Goal: Use online tool/utility: Use online tool/utility

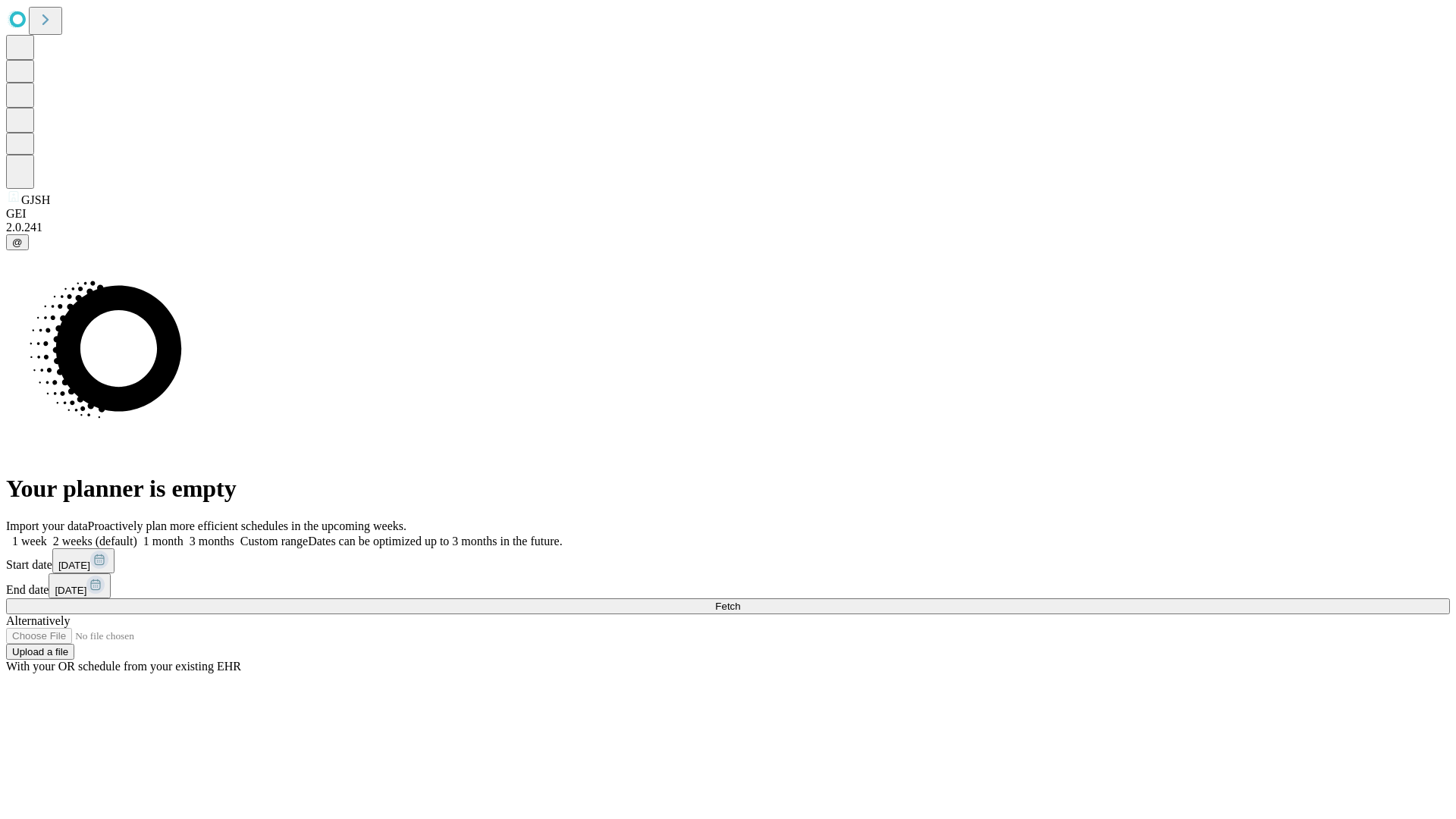
click at [47, 534] on label "1 week" at bounding box center [27, 541] width 41 height 13
click at [740, 601] on span "Fetch" at bounding box center [728, 607] width 25 height 11
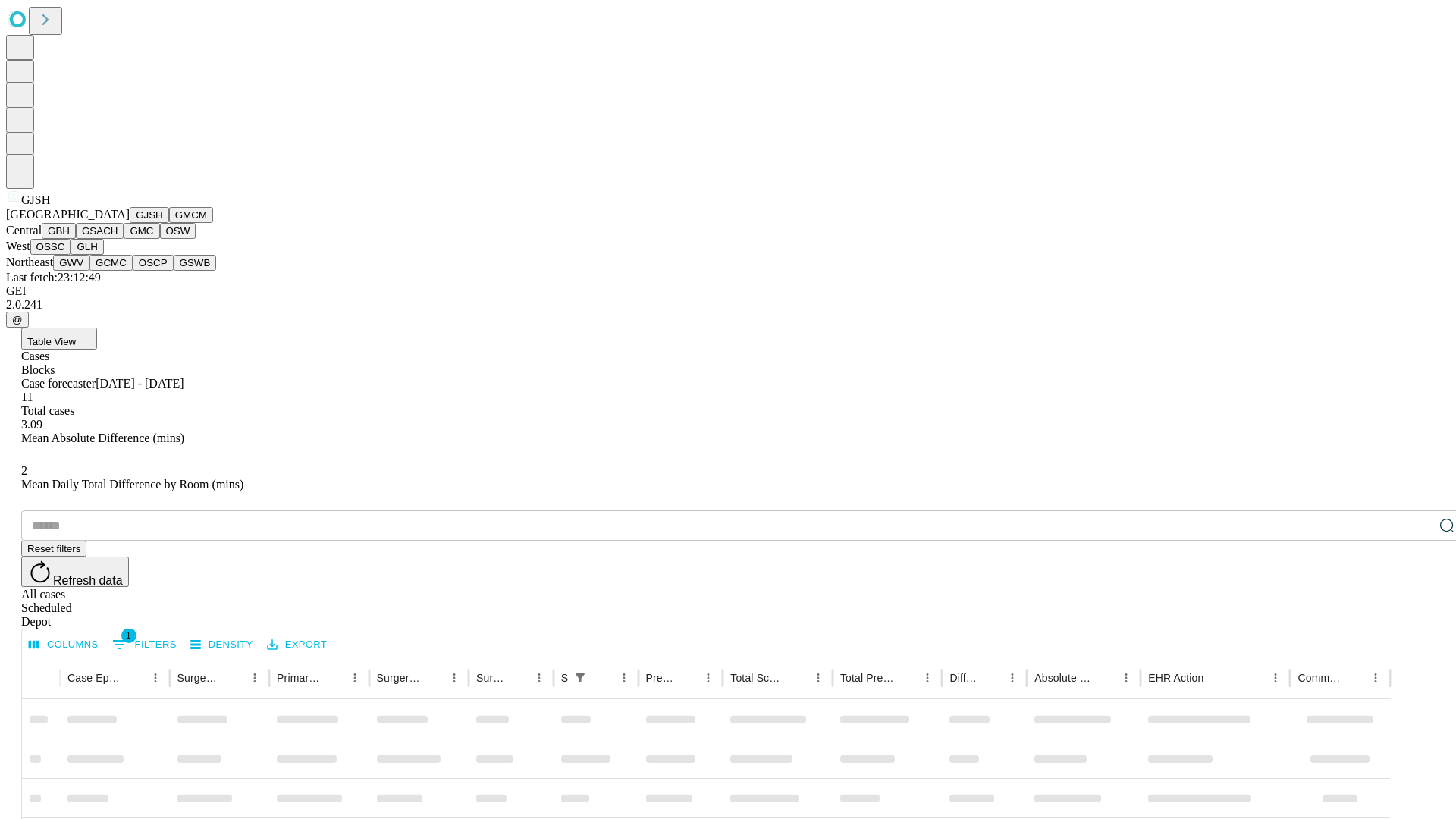
click at [169, 223] on button "GMCM" at bounding box center [190, 215] width 44 height 16
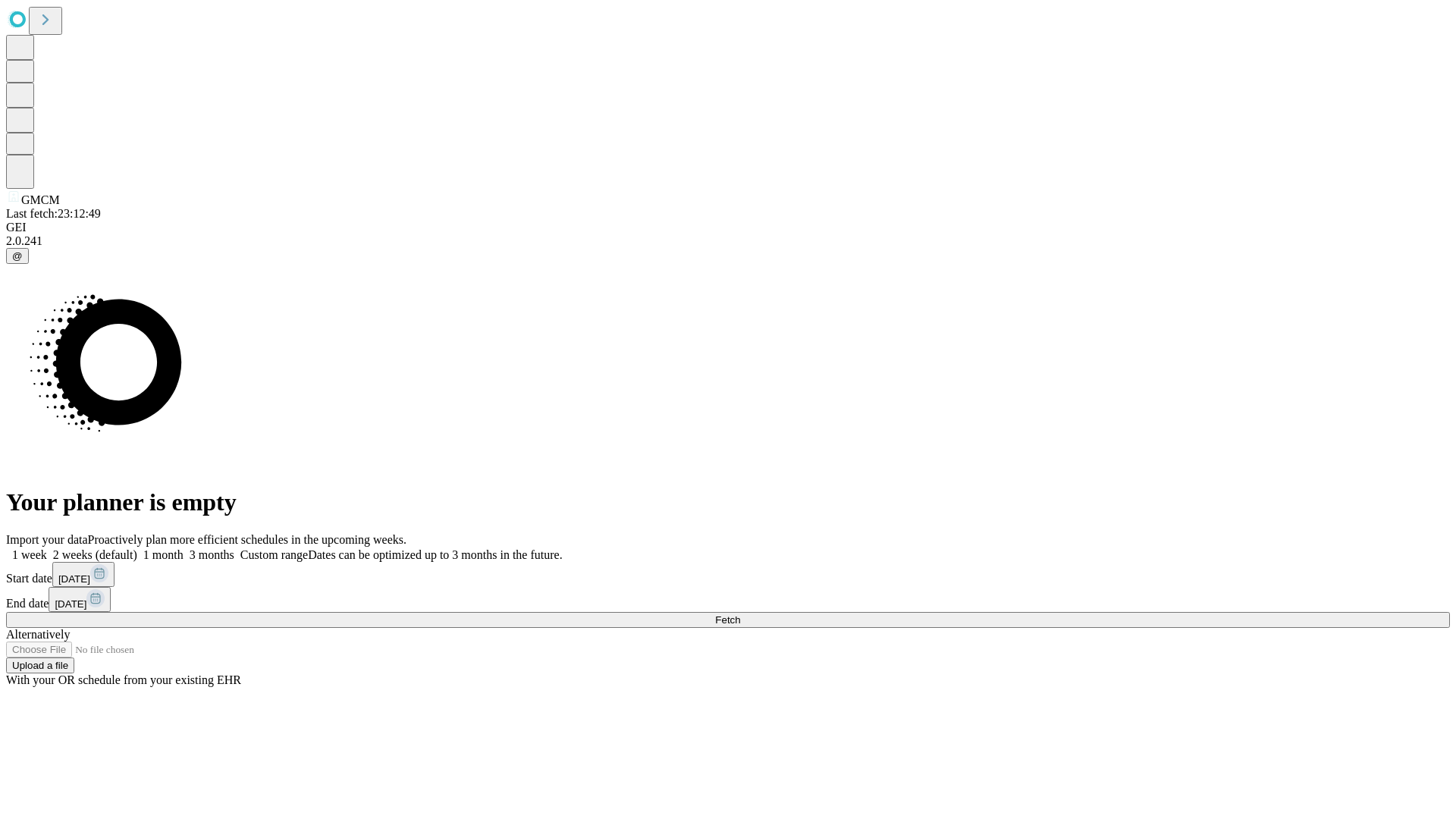
click at [47, 549] on label "1 week" at bounding box center [27, 555] width 41 height 13
click at [740, 614] on span "Fetch" at bounding box center [728, 620] width 25 height 11
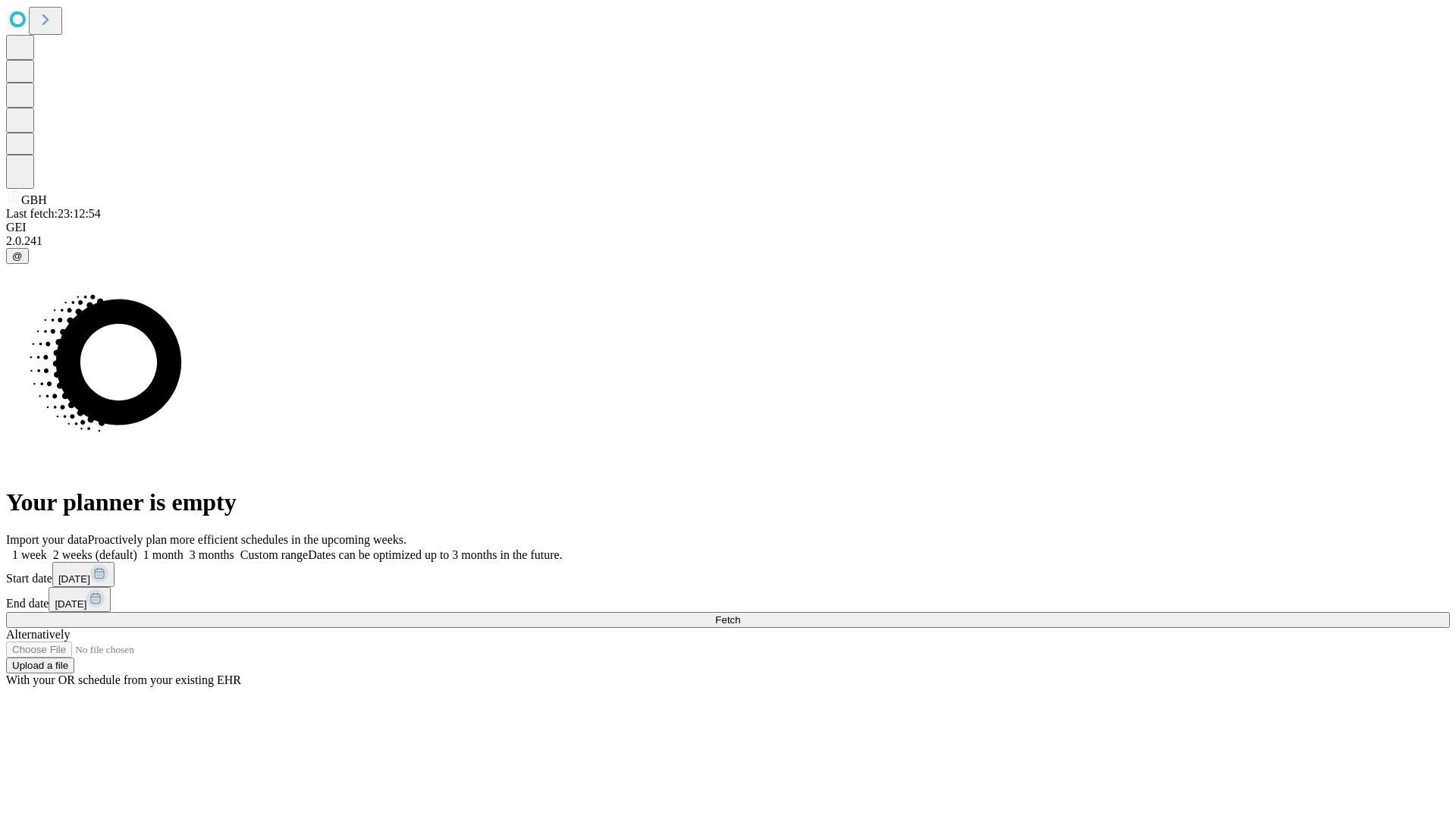
click at [47, 549] on label "1 week" at bounding box center [27, 555] width 41 height 13
click at [740, 614] on span "Fetch" at bounding box center [728, 620] width 25 height 11
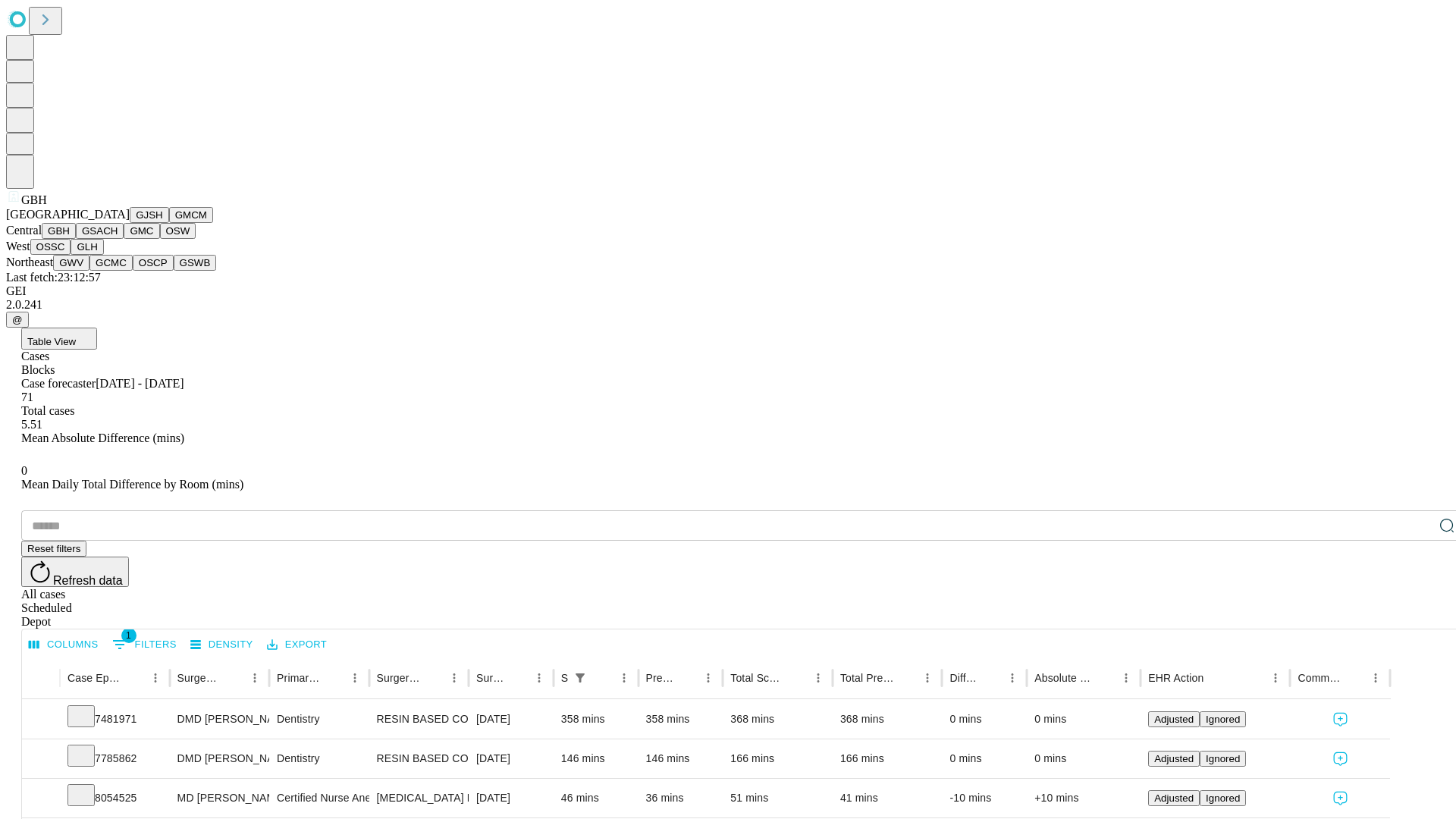
click at [117, 239] on button "GSACH" at bounding box center [100, 231] width 48 height 16
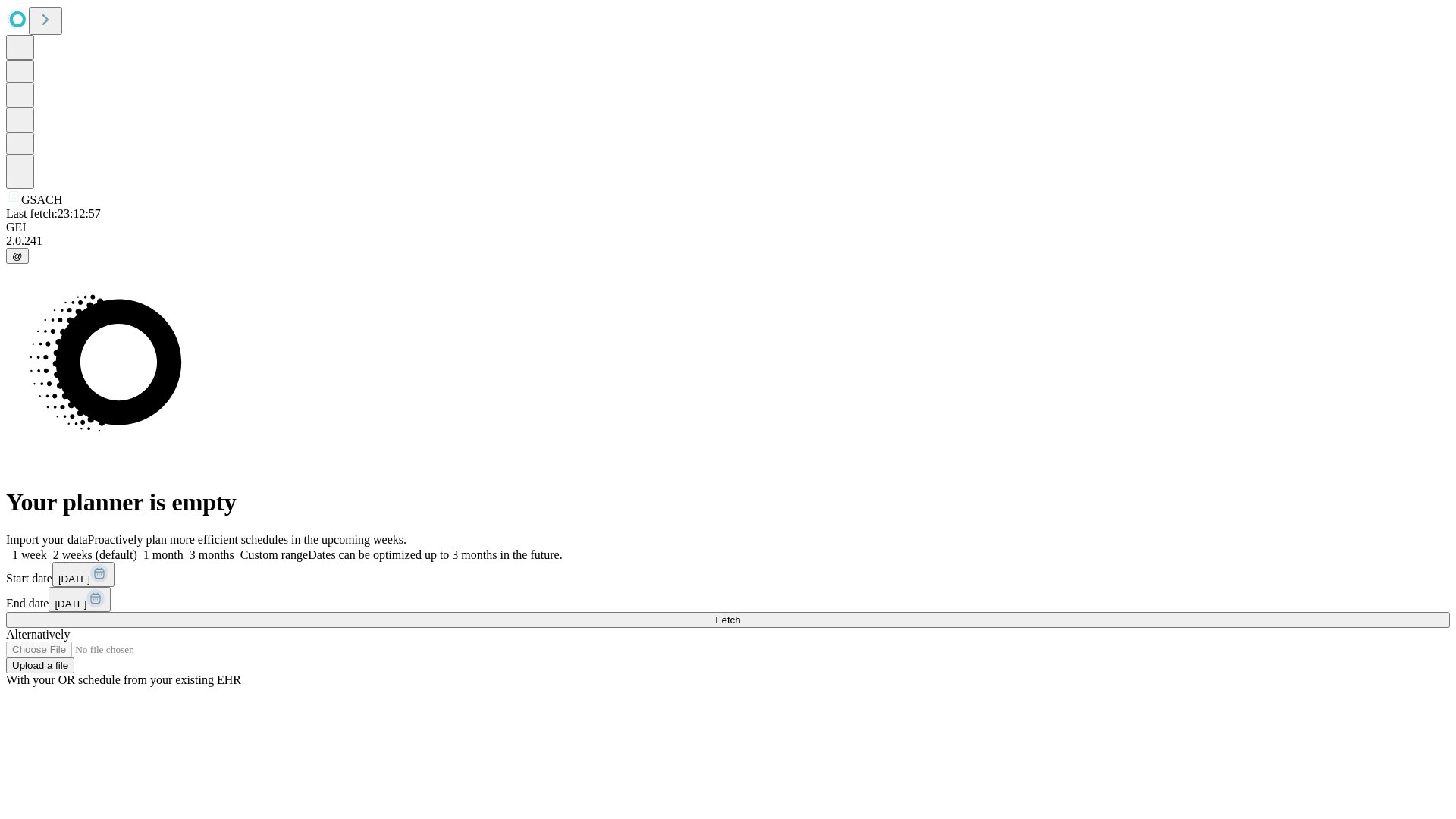
click at [47, 549] on label "1 week" at bounding box center [27, 555] width 41 height 13
click at [740, 614] on span "Fetch" at bounding box center [728, 620] width 25 height 11
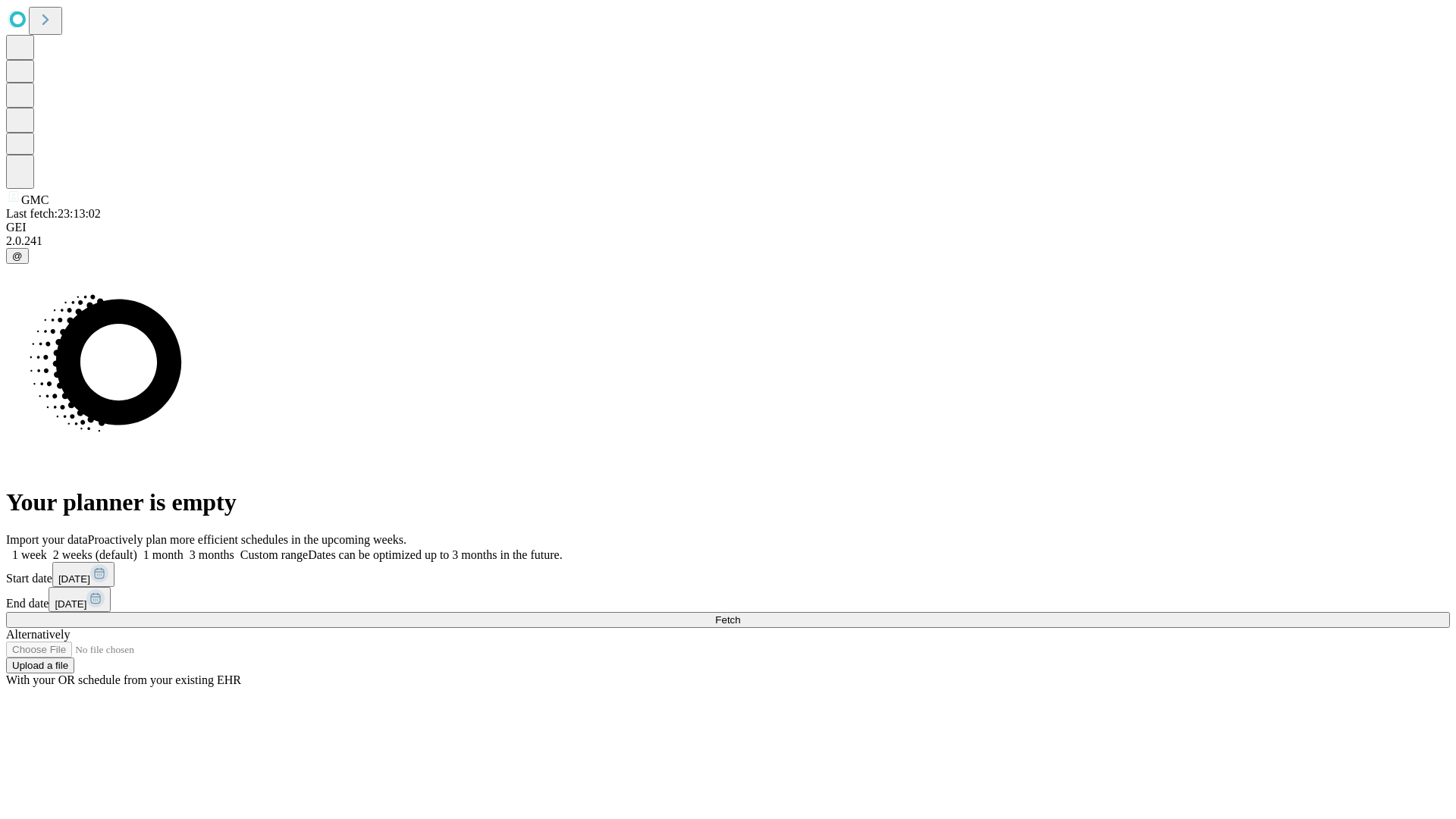
click at [47, 549] on label "1 week" at bounding box center [27, 555] width 41 height 13
click at [740, 614] on span "Fetch" at bounding box center [728, 620] width 25 height 11
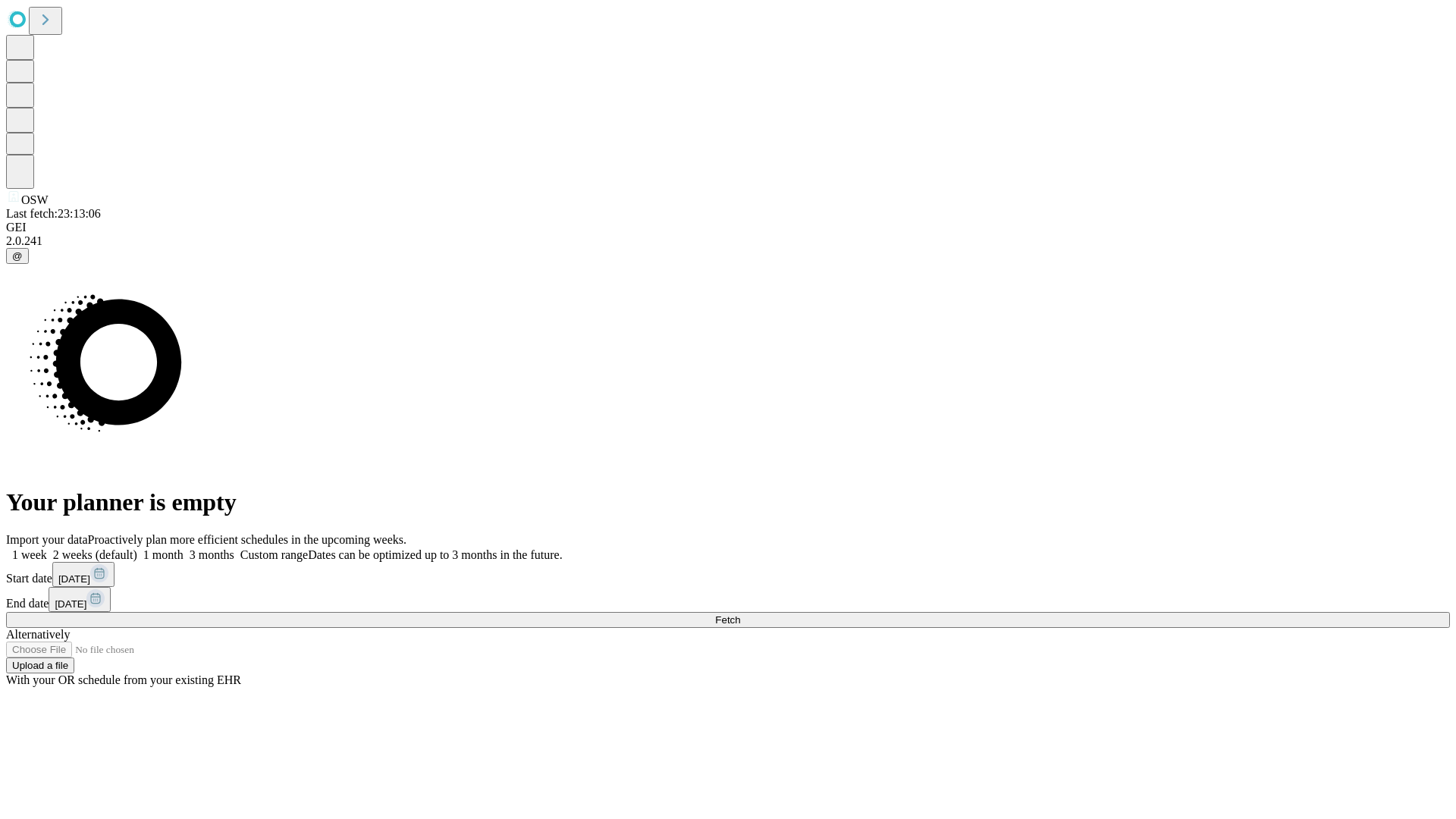
click at [47, 549] on label "1 week" at bounding box center [27, 555] width 41 height 13
click at [740, 614] on span "Fetch" at bounding box center [728, 620] width 25 height 11
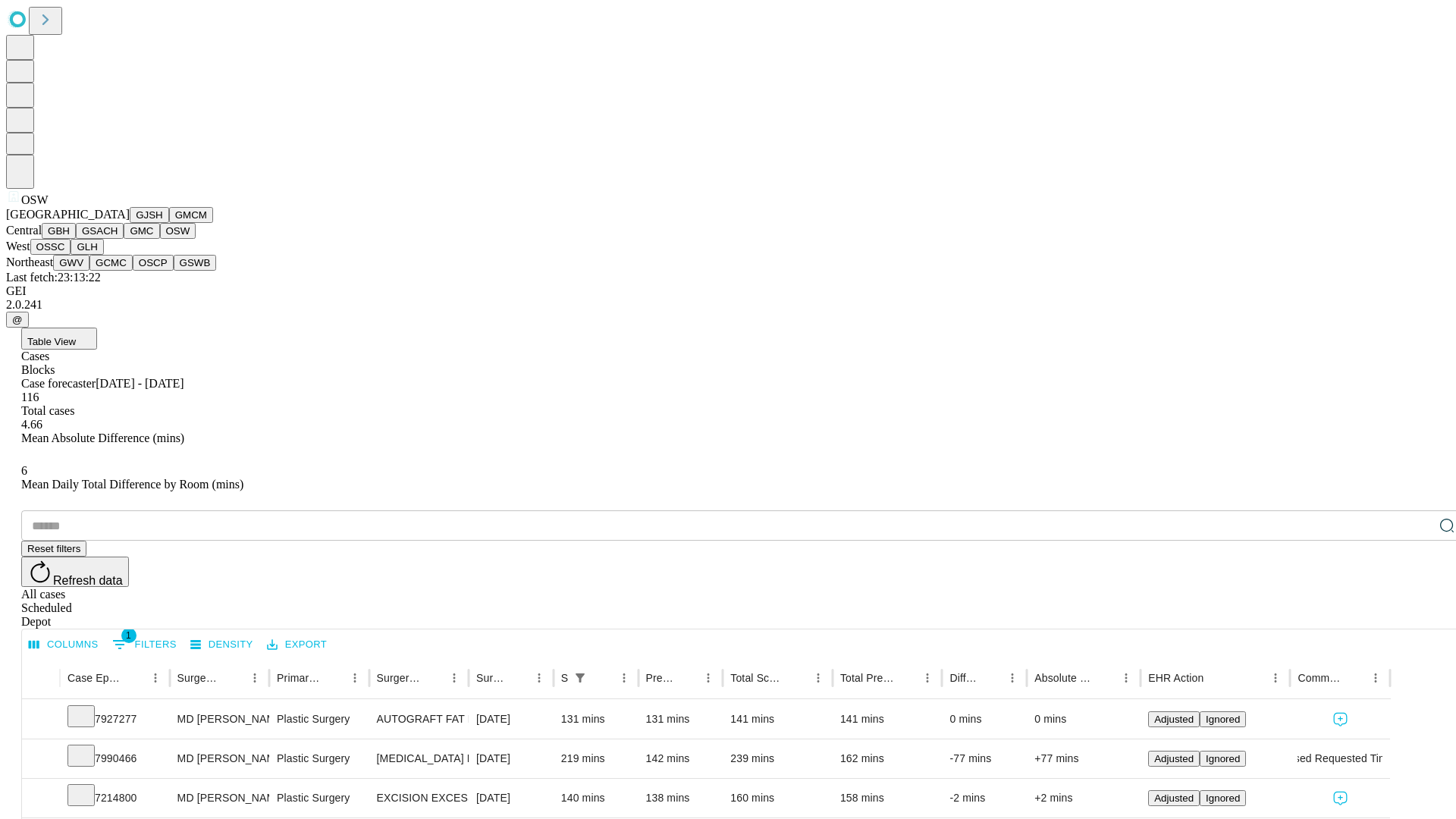
click at [71, 255] on button "OSSC" at bounding box center [51, 247] width 41 height 16
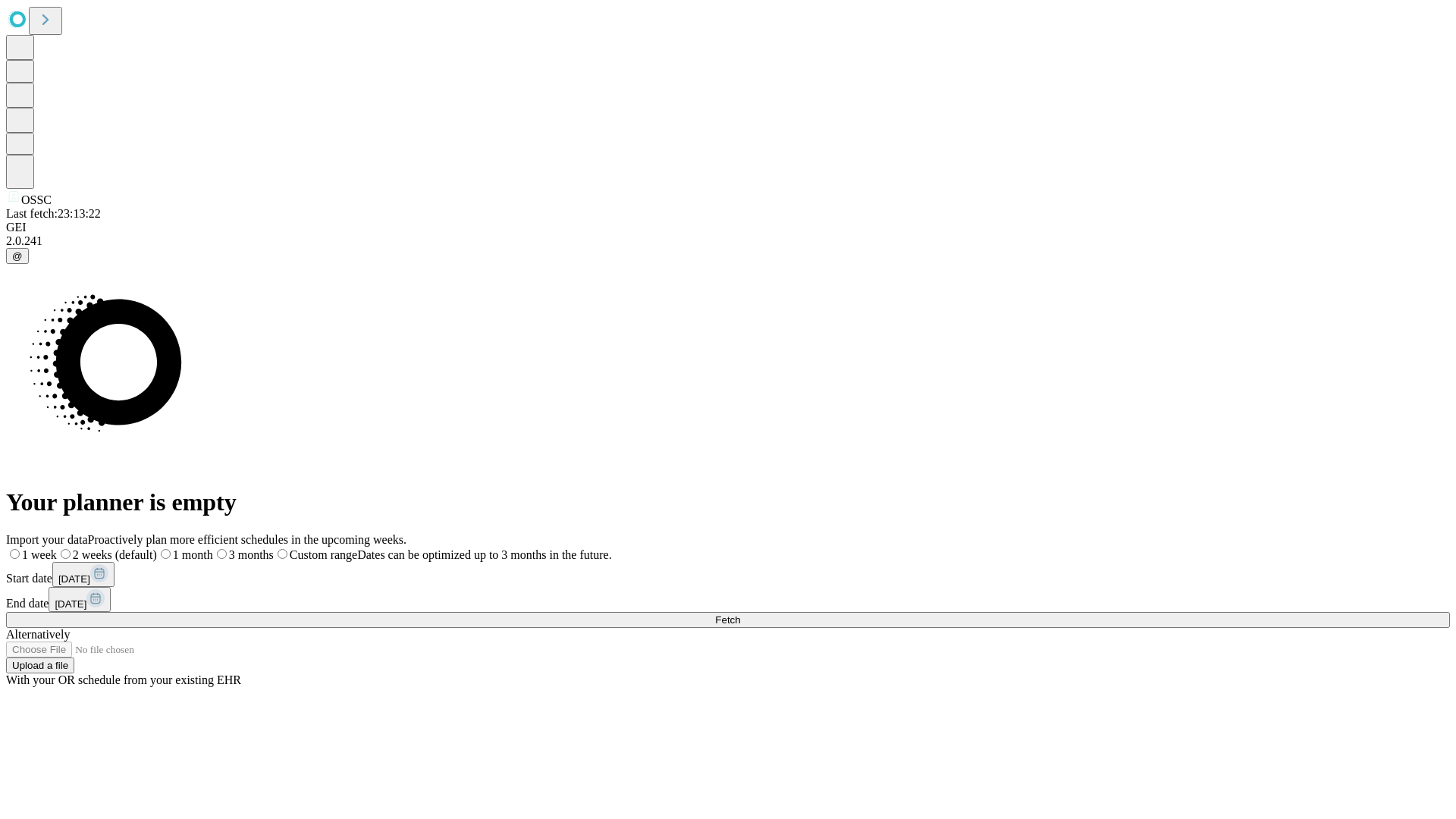
click at [57, 549] on label "1 week" at bounding box center [32, 555] width 51 height 13
click at [740, 614] on span "Fetch" at bounding box center [728, 620] width 25 height 11
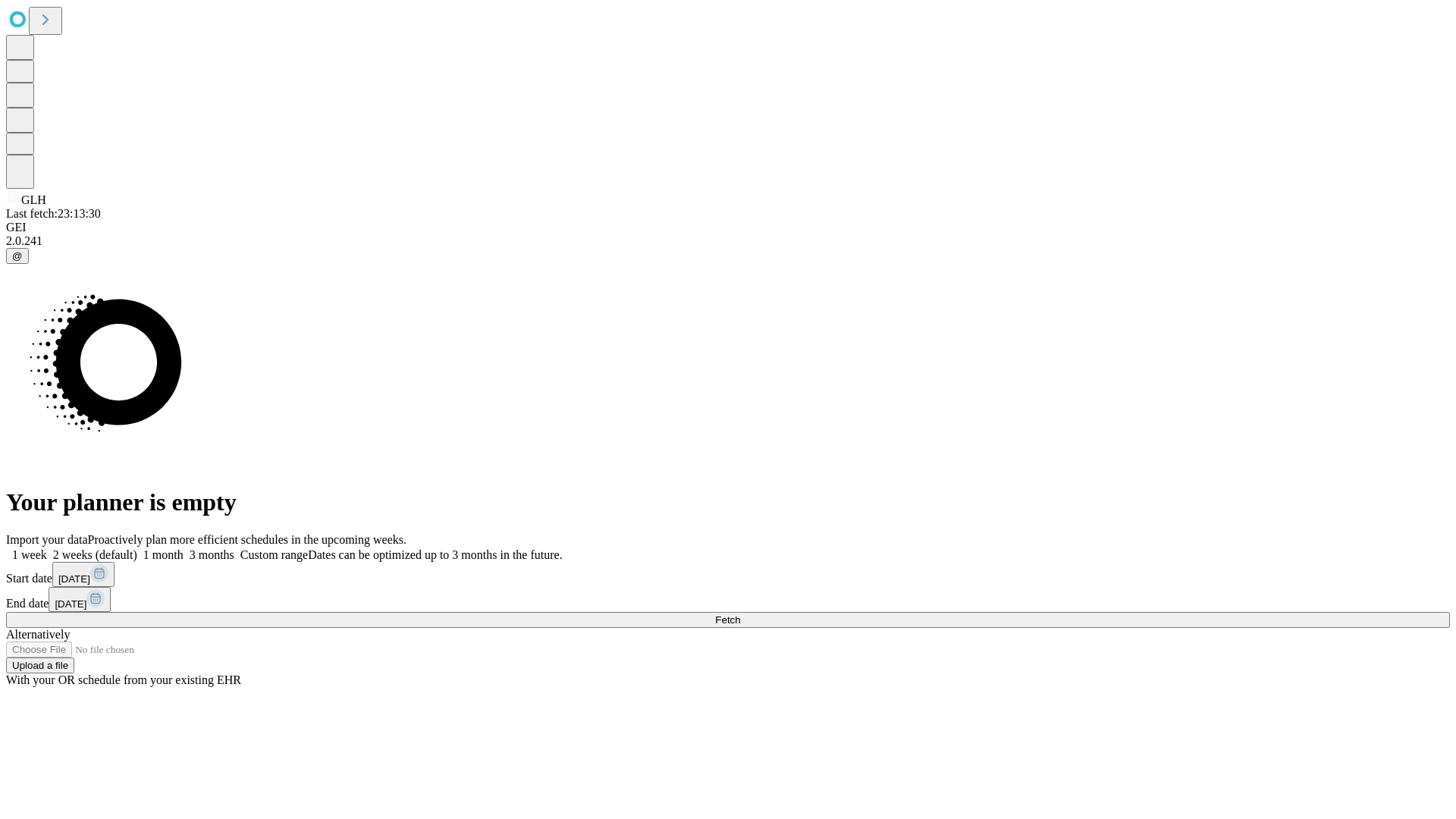
click at [47, 549] on label "1 week" at bounding box center [27, 555] width 41 height 13
click at [740, 614] on span "Fetch" at bounding box center [728, 620] width 25 height 11
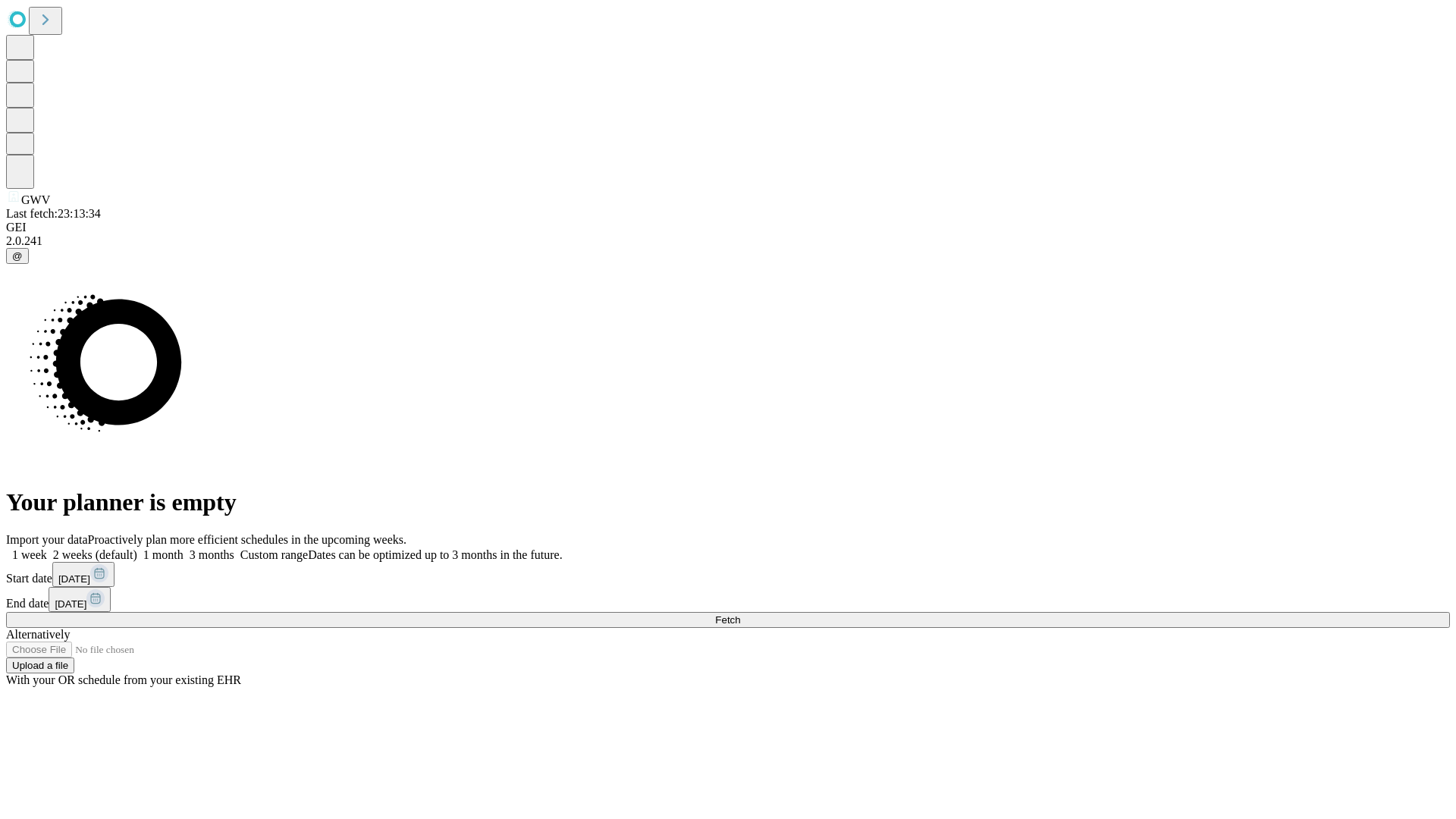
click at [47, 549] on label "1 week" at bounding box center [27, 555] width 41 height 13
click at [740, 614] on span "Fetch" at bounding box center [728, 620] width 25 height 11
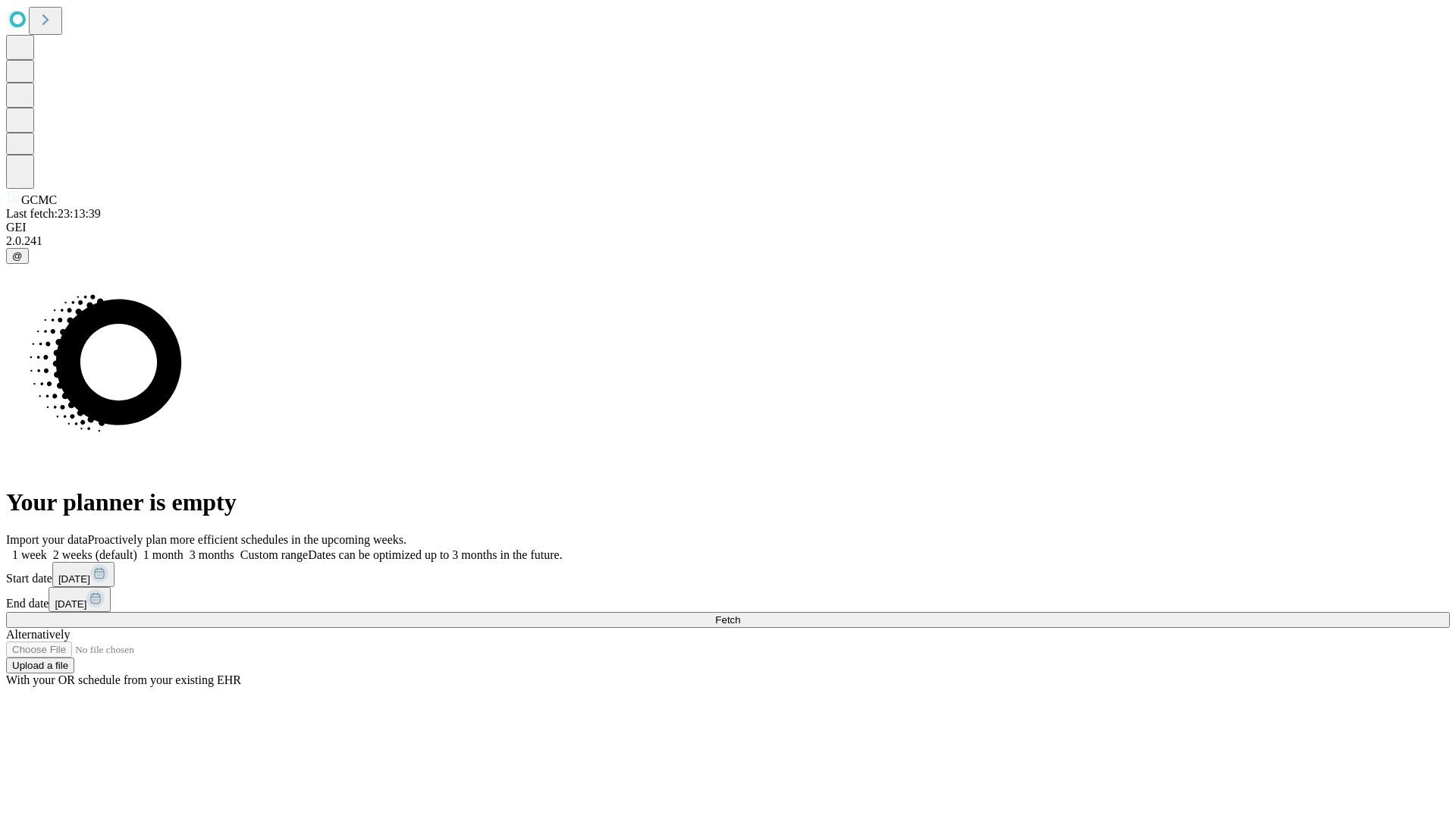
click at [47, 549] on label "1 week" at bounding box center [27, 555] width 41 height 13
click at [740, 614] on span "Fetch" at bounding box center [728, 620] width 25 height 11
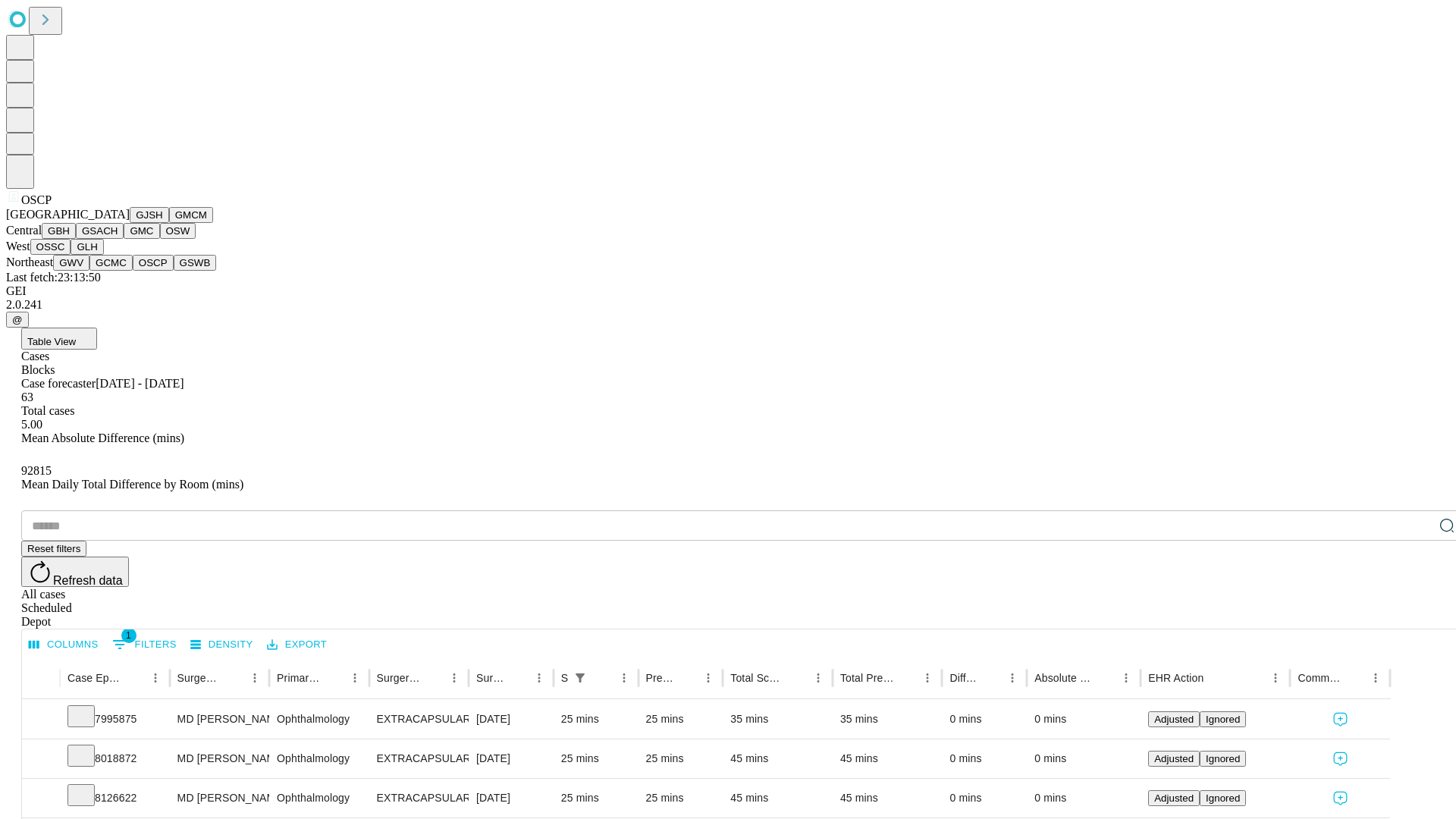
click at [174, 271] on button "GSWB" at bounding box center [195, 262] width 44 height 16
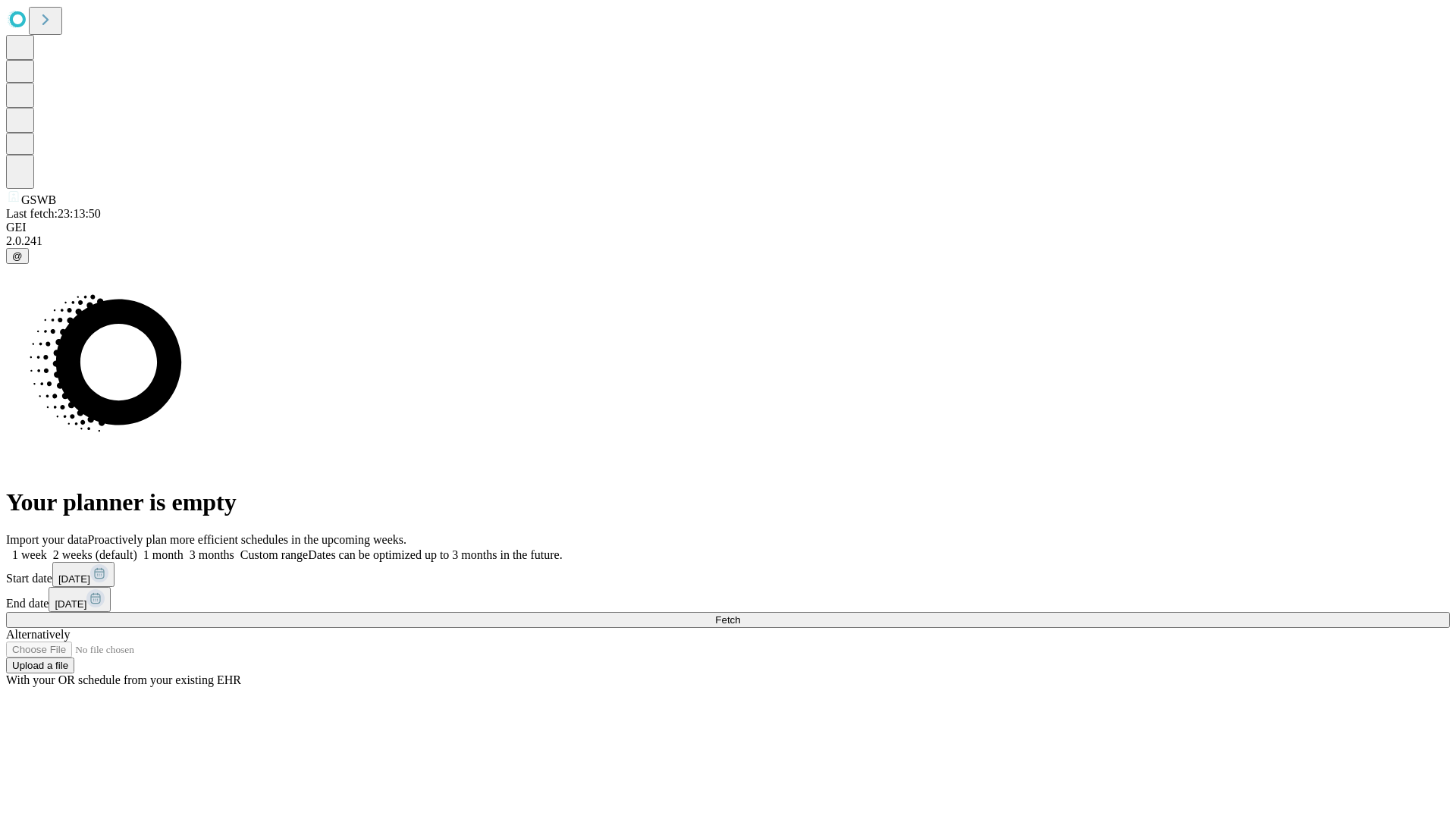
click at [47, 549] on label "1 week" at bounding box center [27, 555] width 41 height 13
click at [740, 614] on span "Fetch" at bounding box center [728, 620] width 25 height 11
